Goal: Information Seeking & Learning: Check status

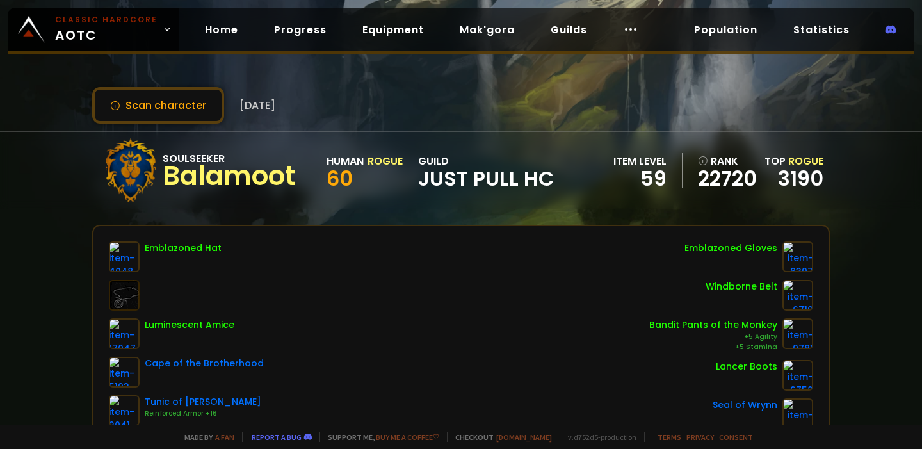
scroll to position [4, 0]
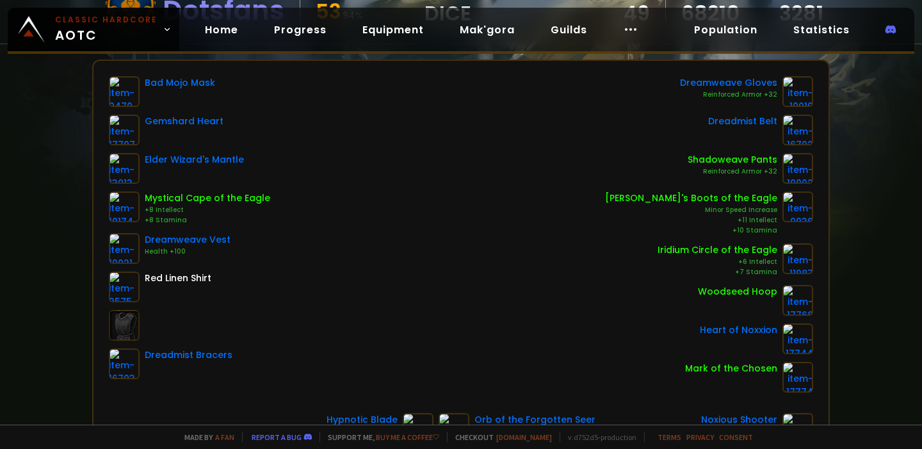
scroll to position [157, 0]
